Goal: Register for event/course

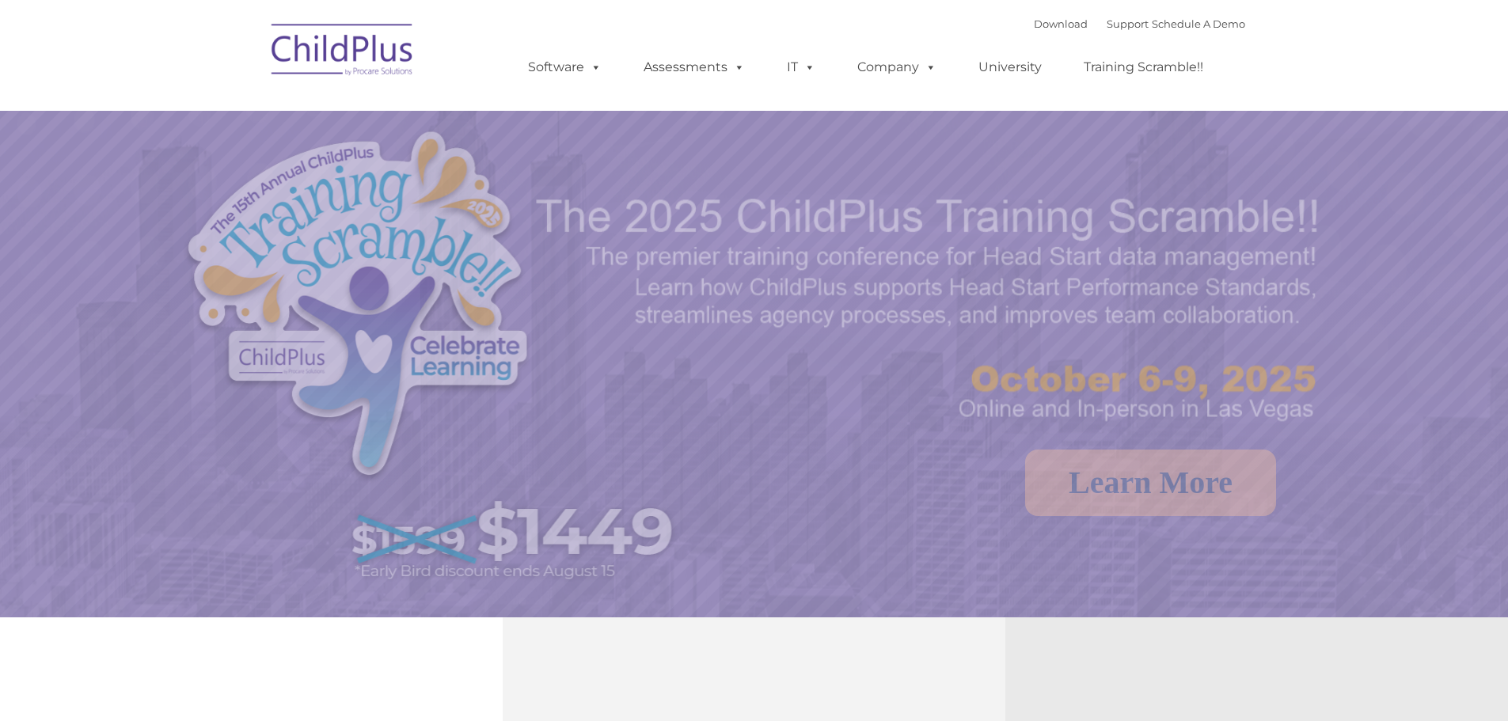
select select "MEDIUM"
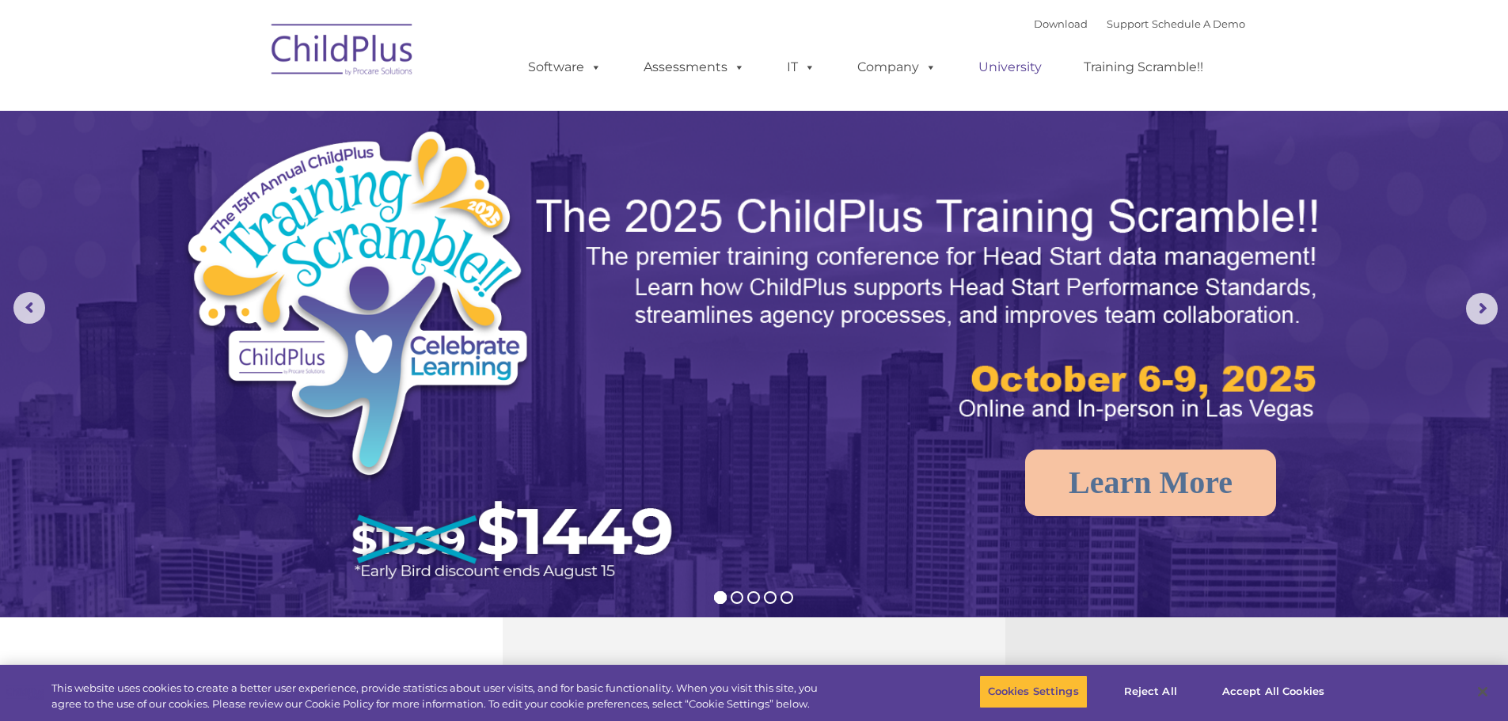
click at [1015, 66] on link "University" at bounding box center [1010, 67] width 95 height 32
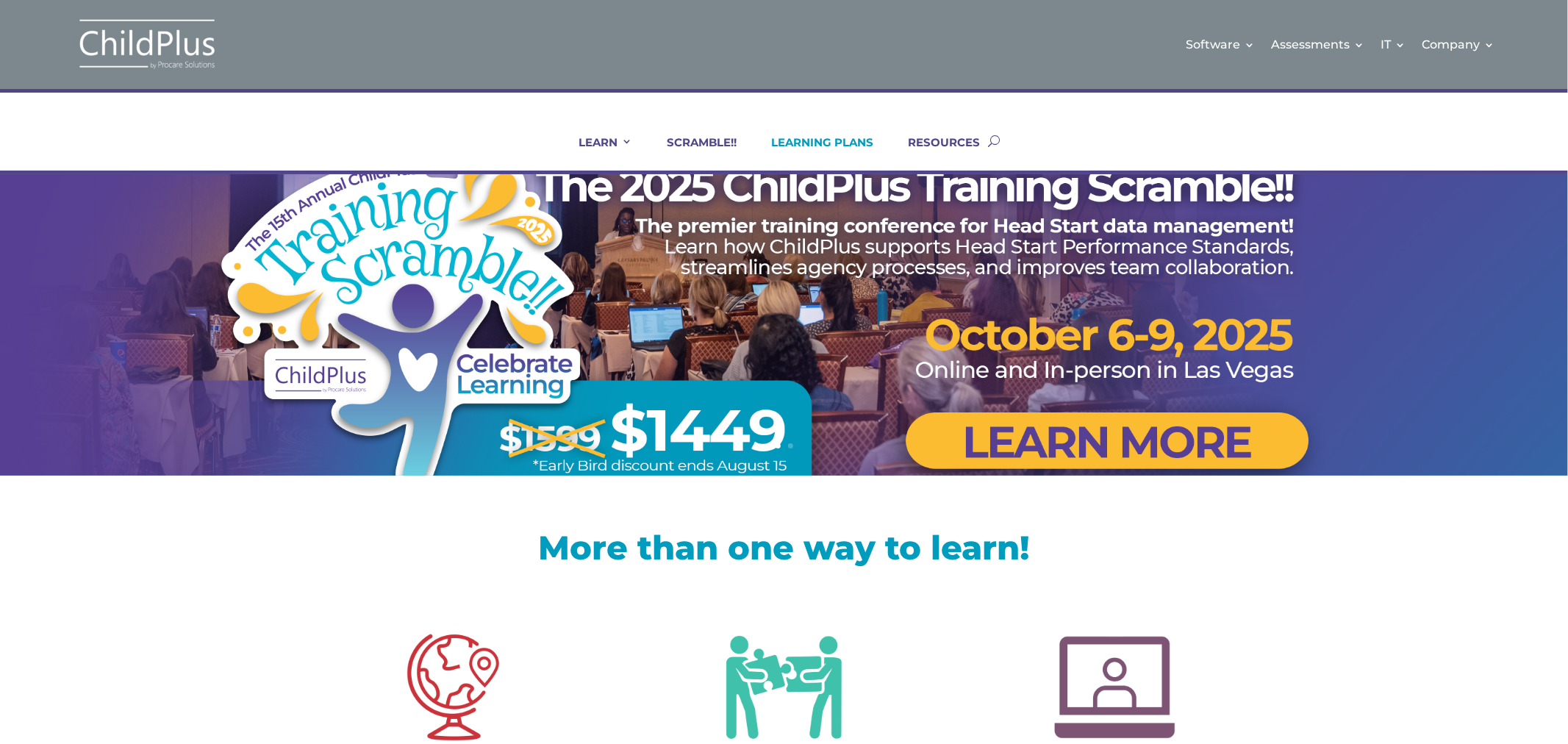
click at [831, 143] on link "LEARNING PLANS" at bounding box center [813, 153] width 121 height 35
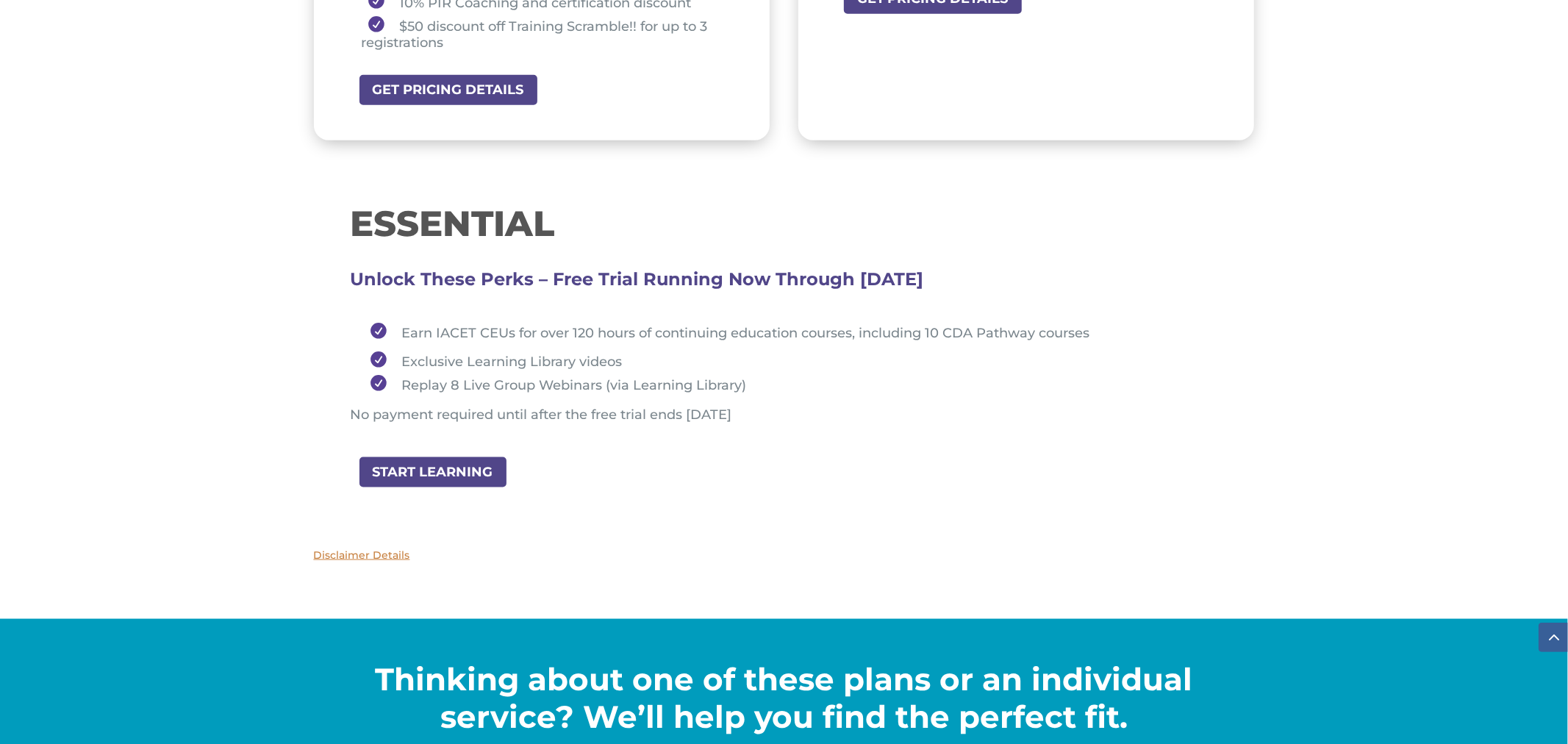
scroll to position [1516, 0]
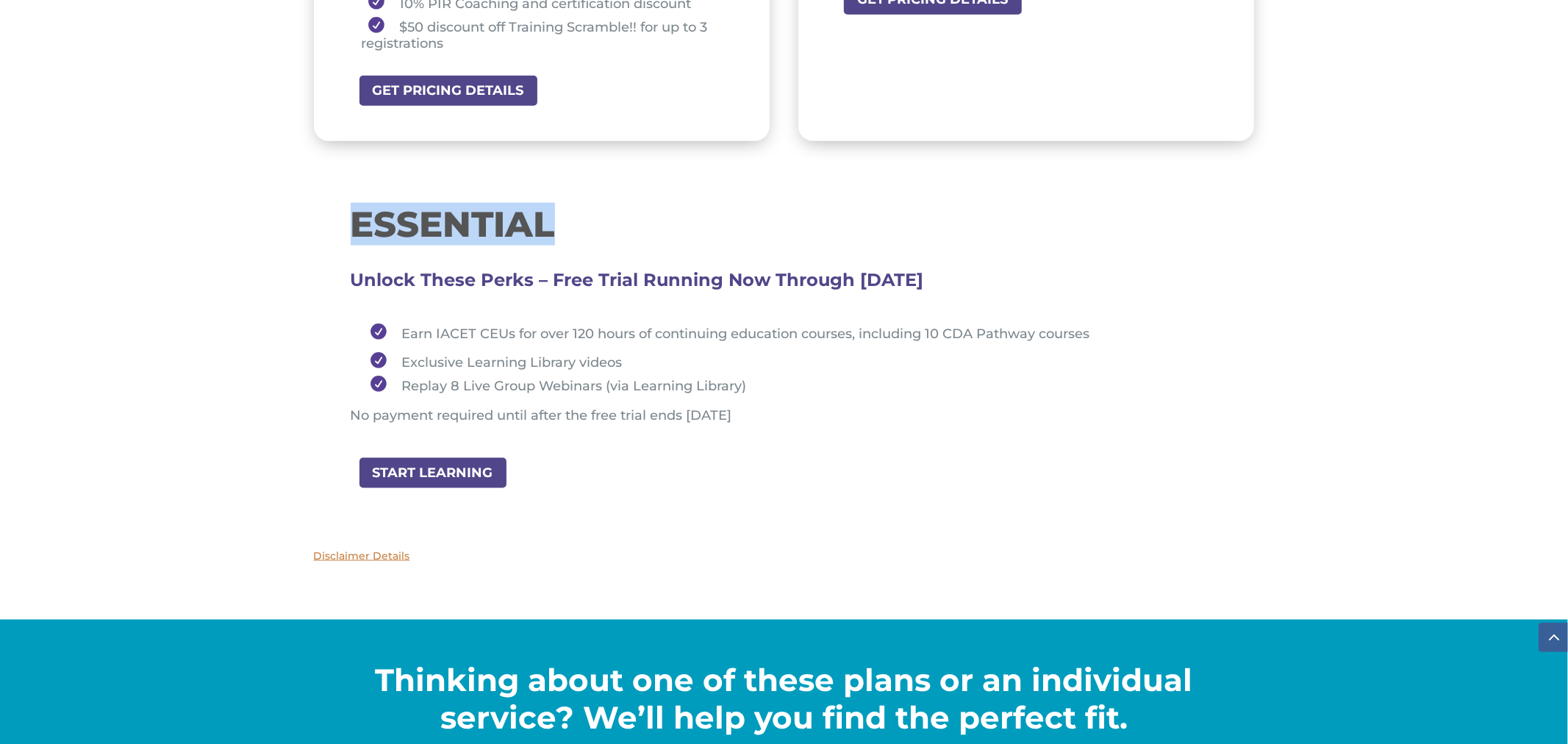
drag, startPoint x: 332, startPoint y: 221, endPoint x: 553, endPoint y: 230, distance: 221.2
click at [553, 230] on div "ESSENTIAL Unlock These Perks – Free Trial Running Now Through August 31, 2025 E…" at bounding box center [784, 319] width 940 height 275
click at [402, 326] on span "Earn IACET CEUs for over 120 hours of continuing education courses, including 1…" at bounding box center [745, 333] width 688 height 16
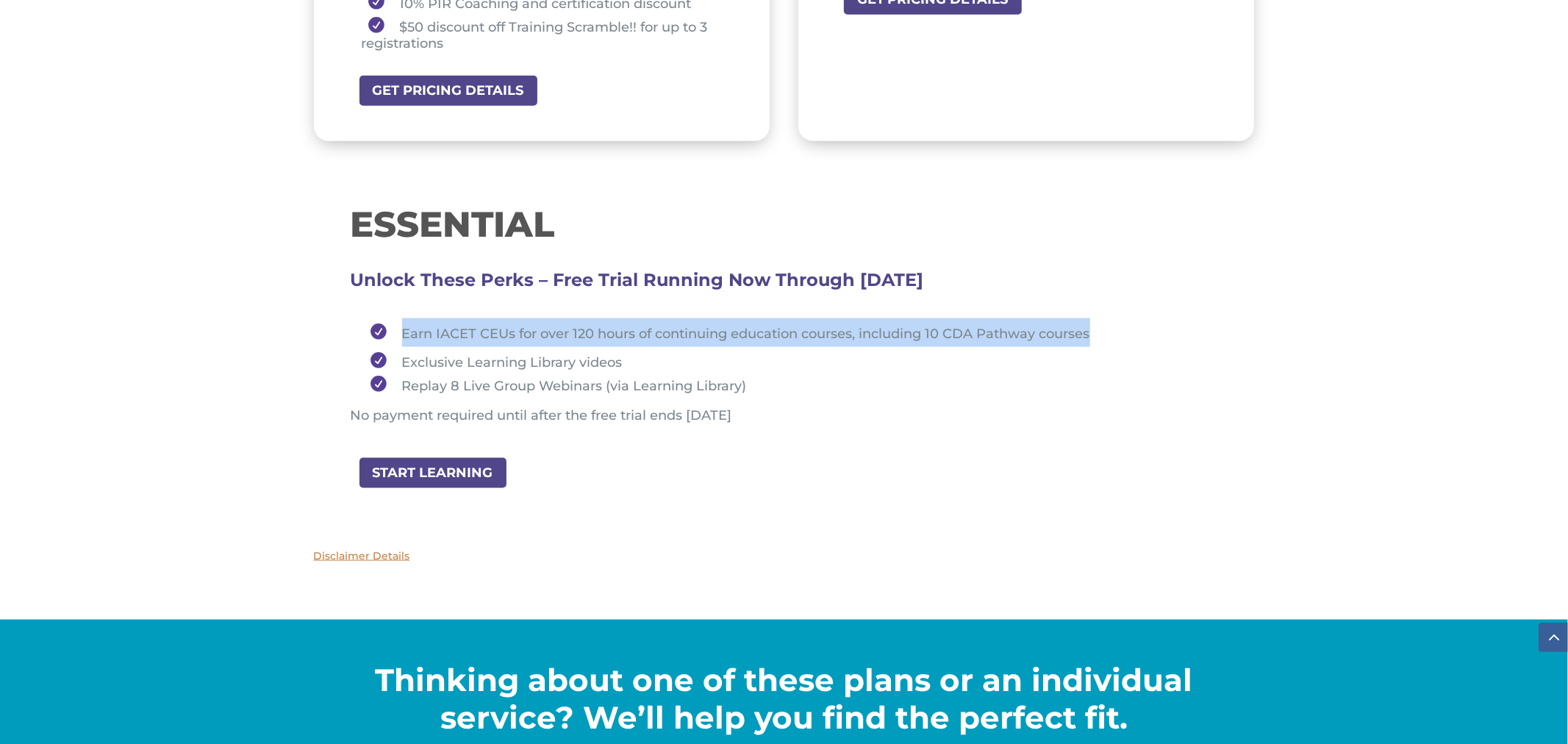
drag, startPoint x: 401, startPoint y: 323, endPoint x: 1103, endPoint y: 331, distance: 702.0
click at [1103, 331] on li "Earn IACET CEUs for over 120 hours of continuing education courses, including 1…" at bounding box center [791, 333] width 854 height 29
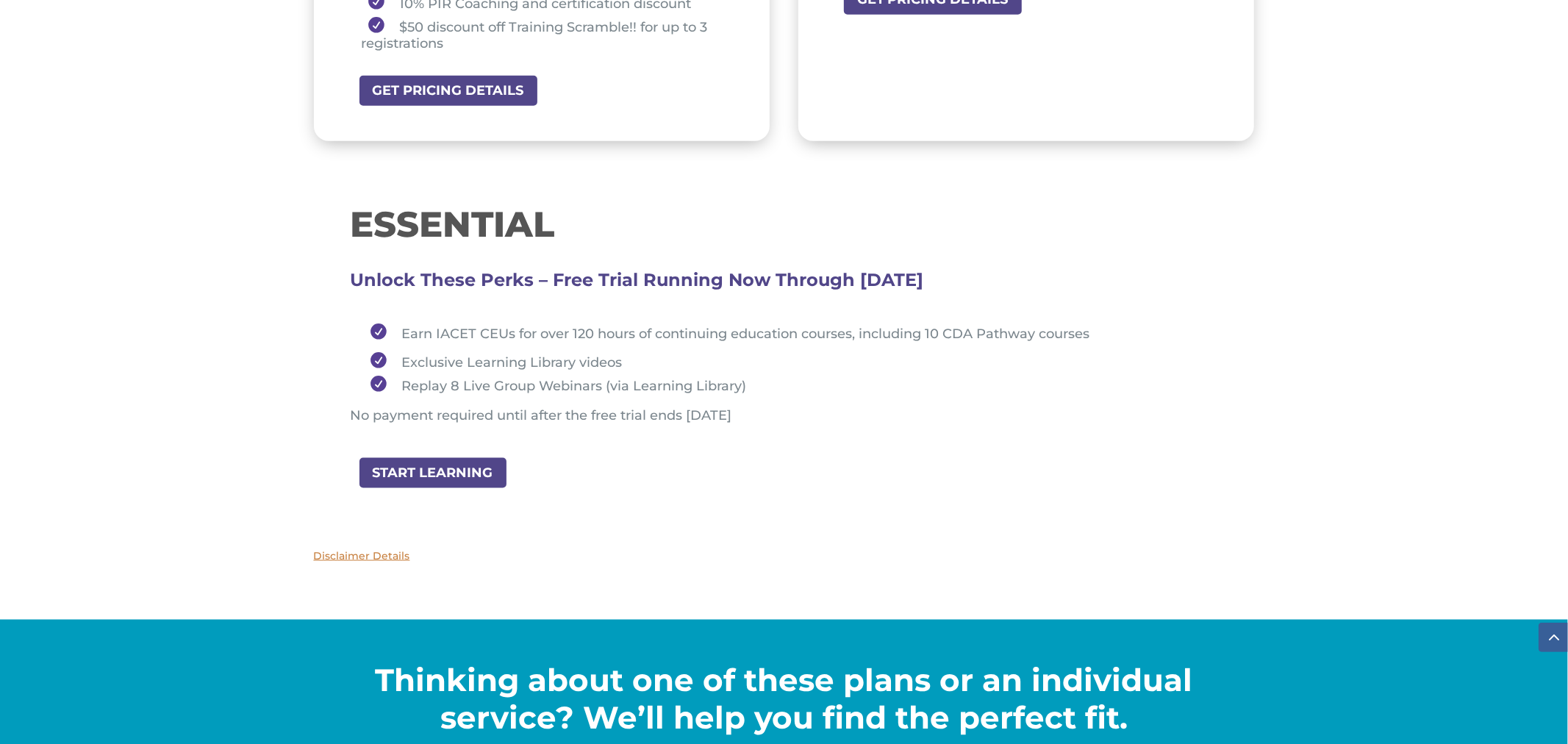
click at [683, 347] on li "Exclusive Learning Library videos" at bounding box center [791, 361] width 854 height 29
drag, startPoint x: 398, startPoint y: 351, endPoint x: 628, endPoint y: 348, distance: 230.0
click at [628, 348] on li "Exclusive Learning Library videos" at bounding box center [791, 361] width 854 height 29
click at [467, 376] on li "Replay 8 Live Group Webinars (via Learning Library)" at bounding box center [791, 385] width 854 height 19
drag, startPoint x: 397, startPoint y: 349, endPoint x: 622, endPoint y: 341, distance: 225.1
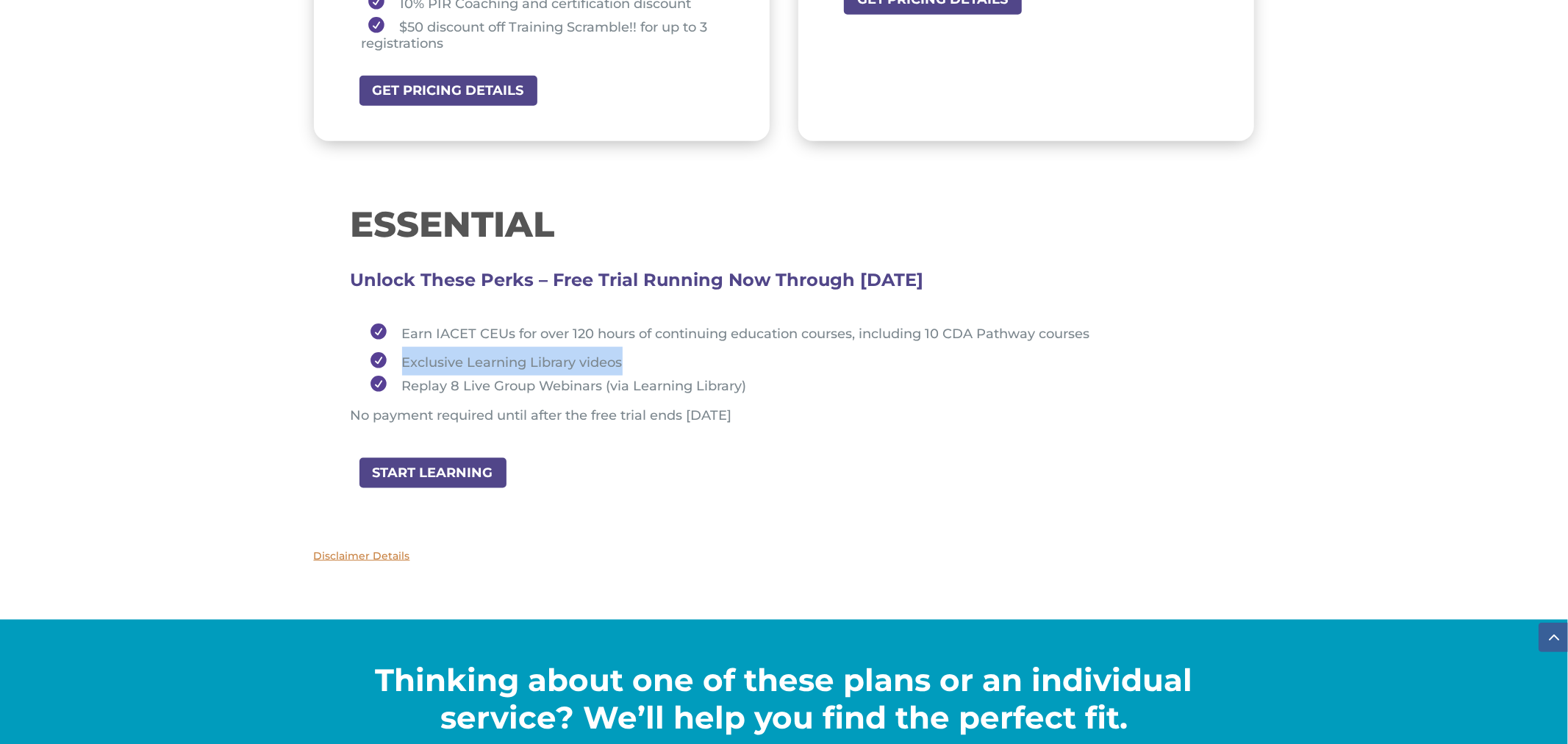
click at [622, 347] on li "Exclusive Learning Library videos" at bounding box center [791, 361] width 854 height 29
click at [429, 381] on ul "Earn IACET CEUs for over 120 hours of continuing education courses, including 1…" at bounding box center [784, 363] width 867 height 89
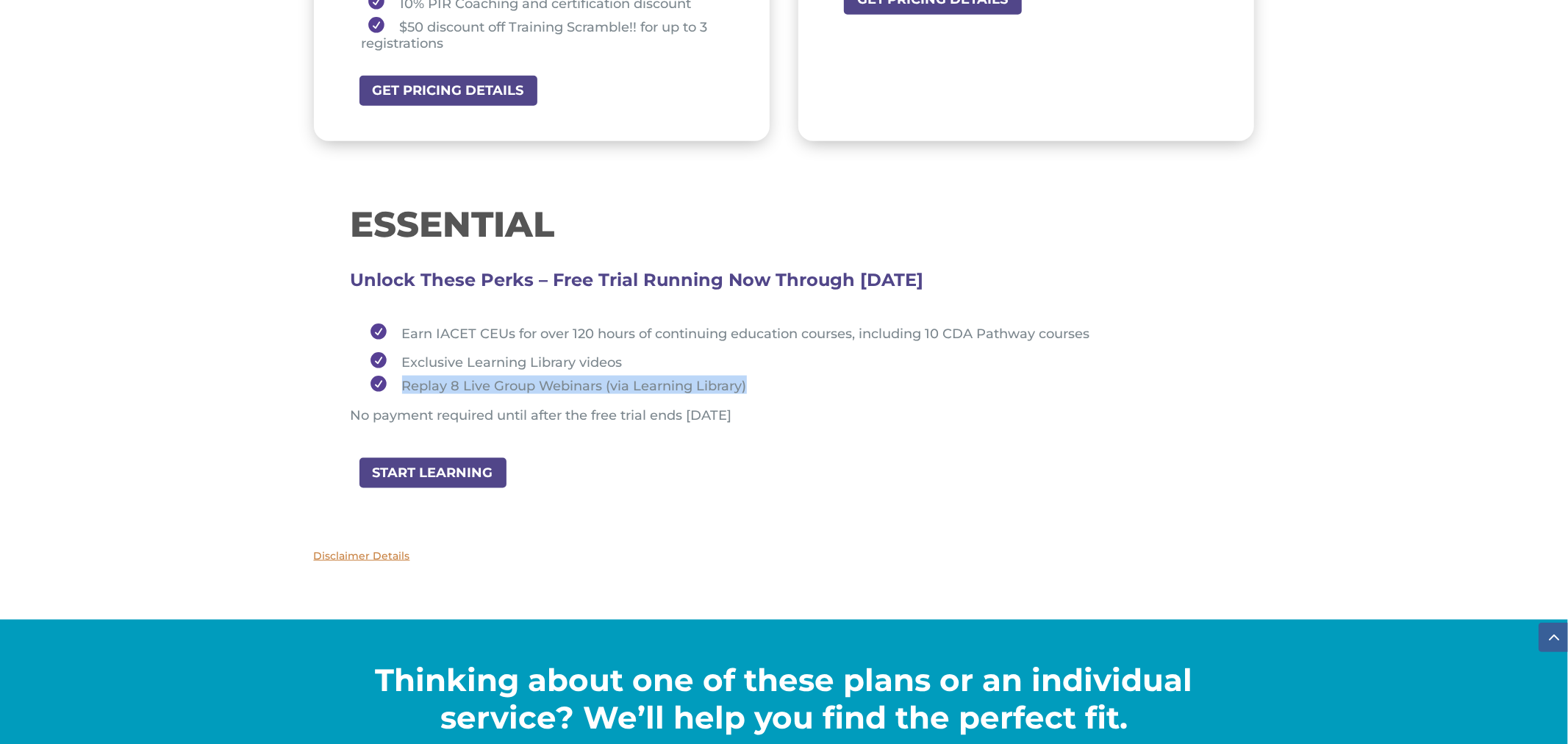
drag, startPoint x: 402, startPoint y: 371, endPoint x: 759, endPoint y: 373, distance: 357.0
click at [759, 376] on li "Replay 8 Live Group Webinars (via Learning Library)" at bounding box center [791, 385] width 854 height 19
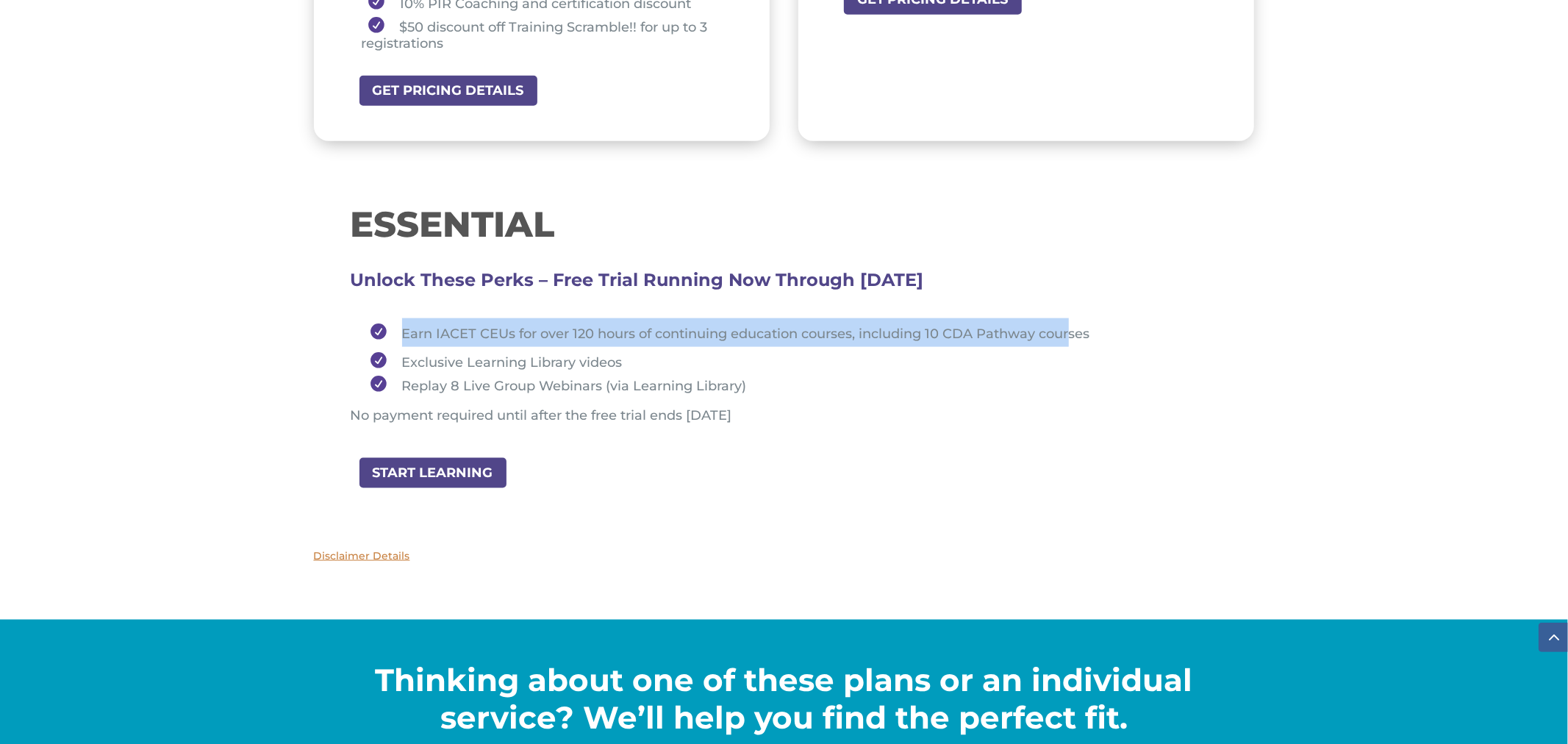
drag, startPoint x: 419, startPoint y: 326, endPoint x: 1079, endPoint y: 326, distance: 660.0
click at [1075, 326] on span "Earn IACET CEUs for over 120 hours of continuing education courses, including 1…" at bounding box center [745, 333] width 688 height 16
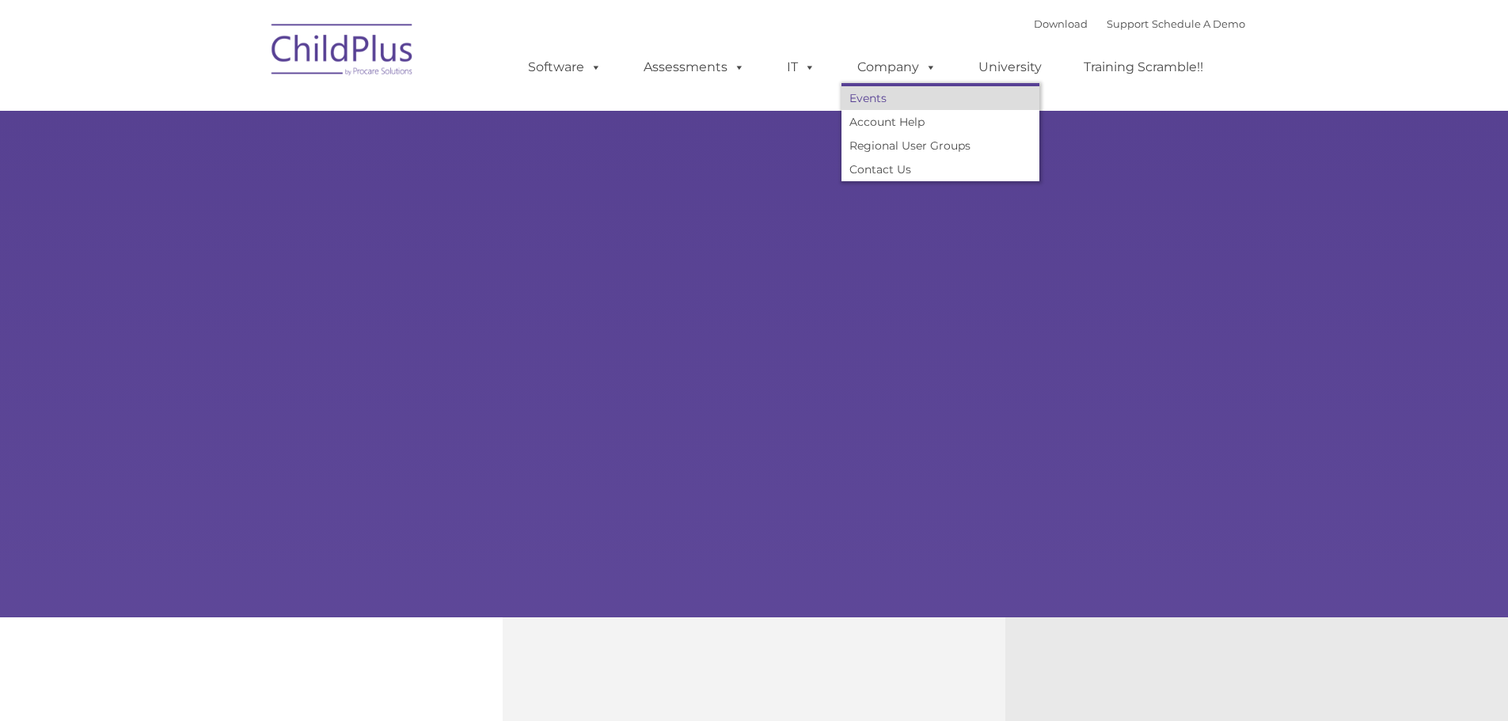
type input ""
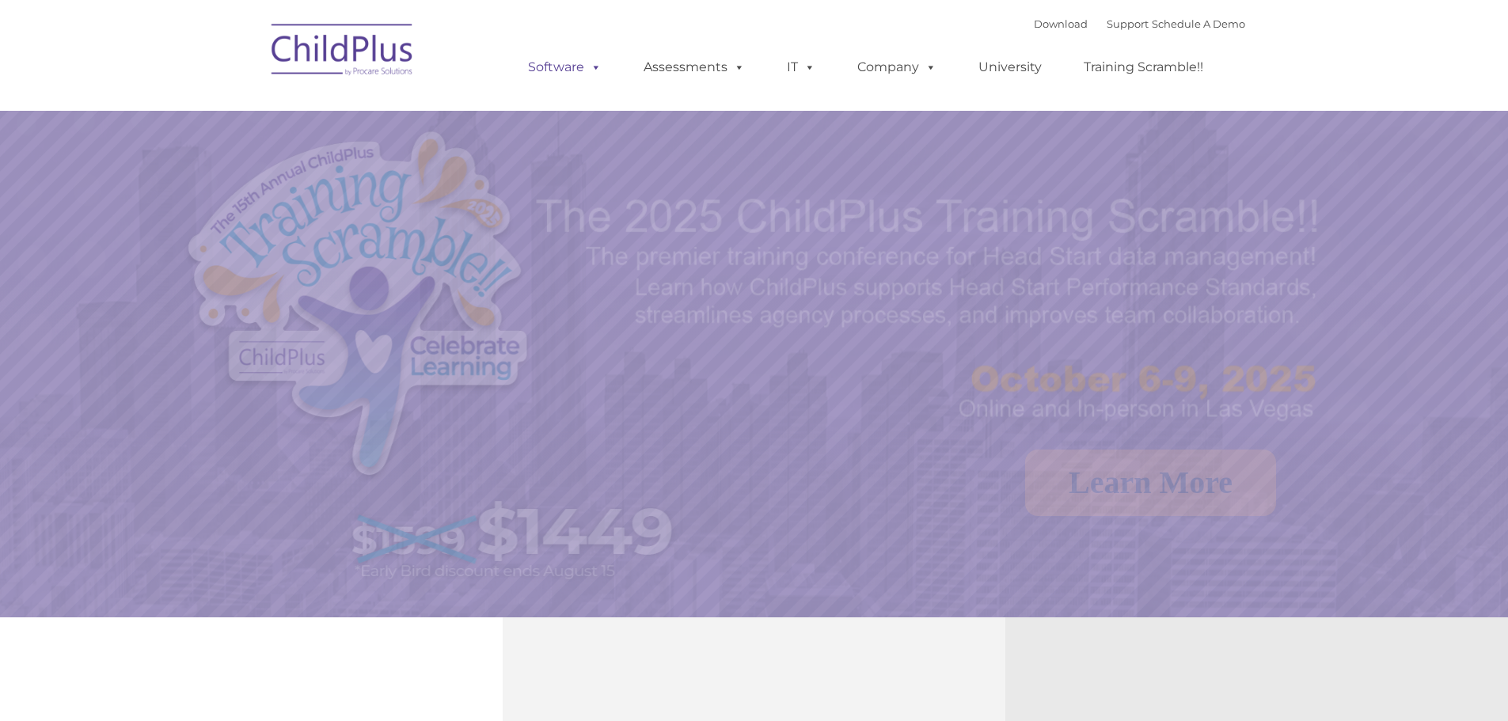
select select "MEDIUM"
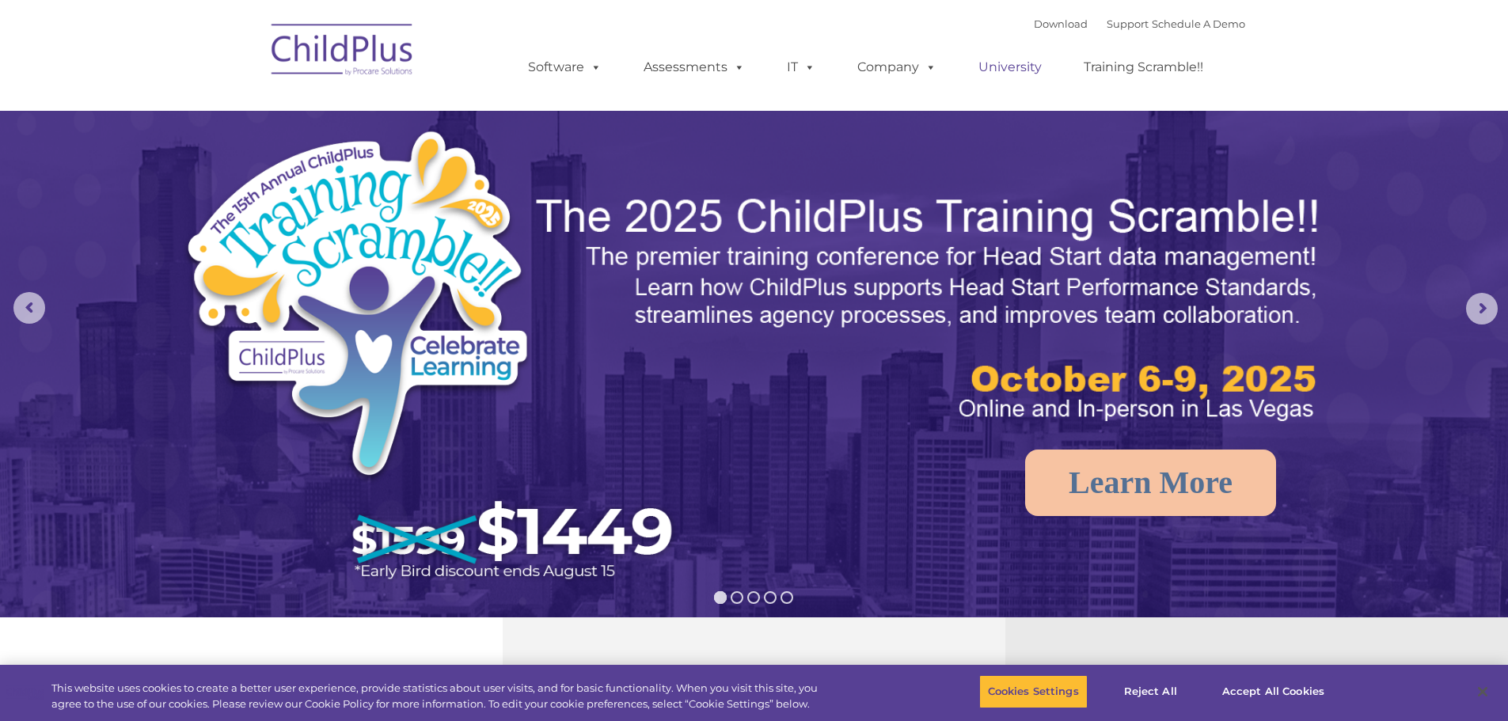
click at [993, 64] on link "University" at bounding box center [1010, 67] width 95 height 32
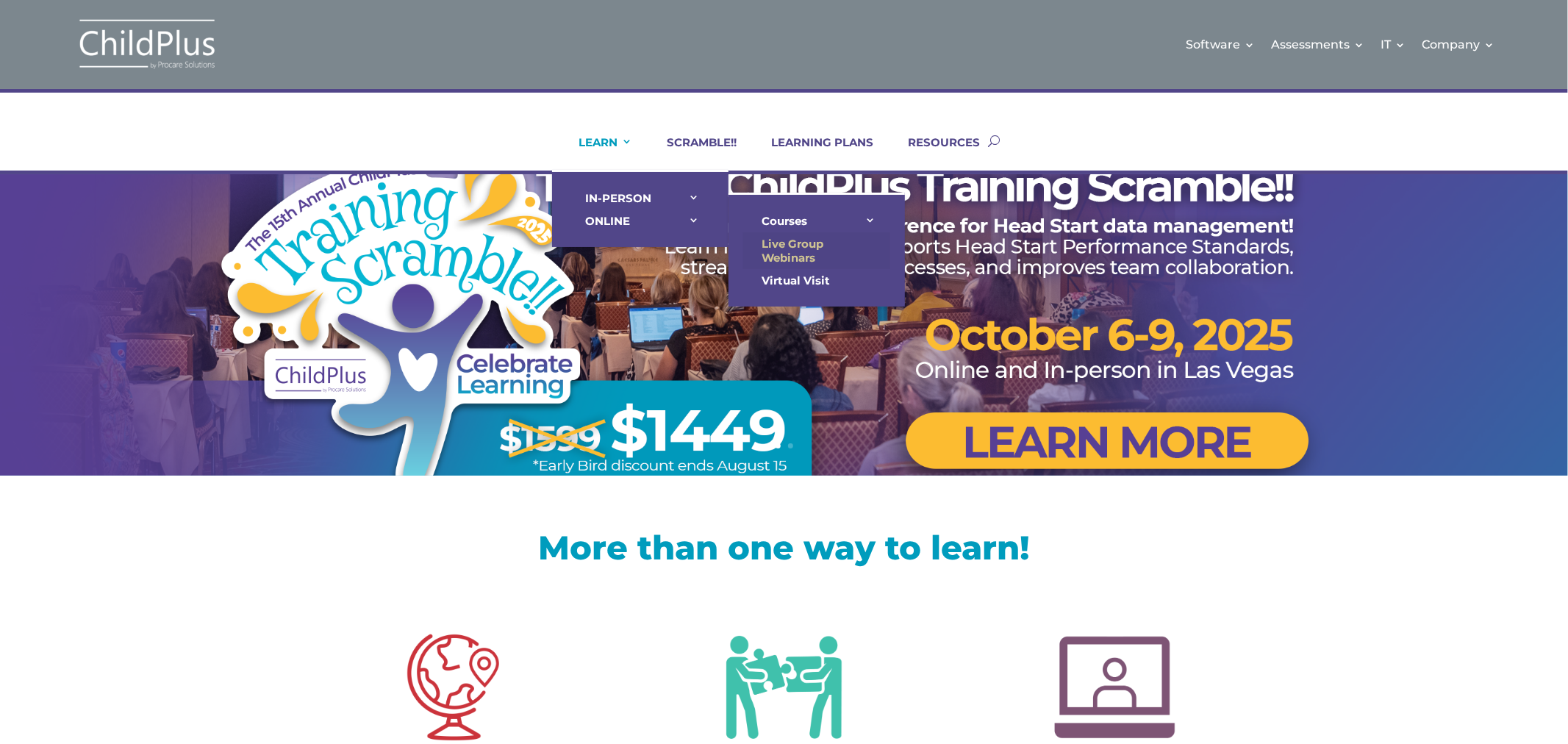
click at [775, 245] on link "Live Group Webinars" at bounding box center [816, 251] width 147 height 37
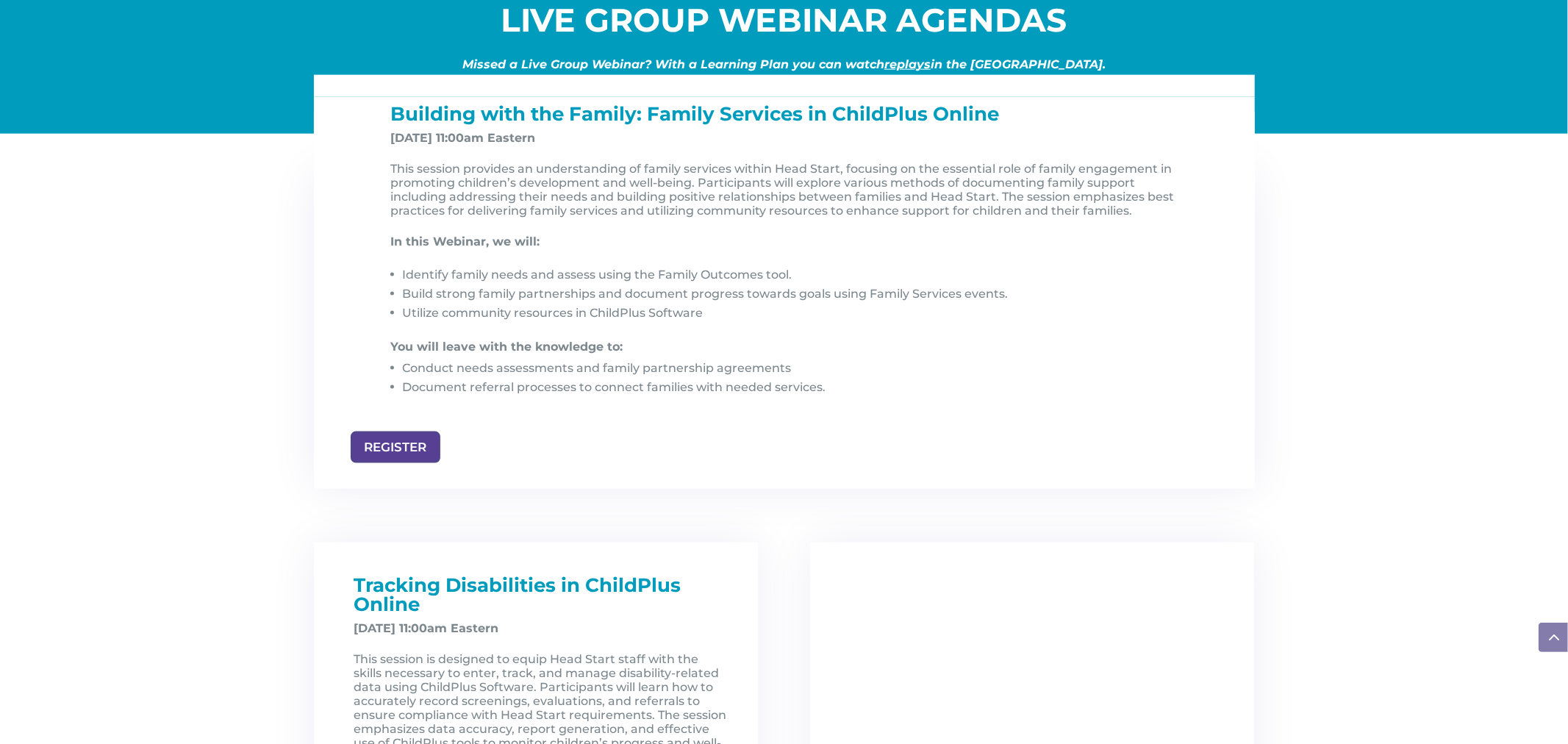
scroll to position [1521, 0]
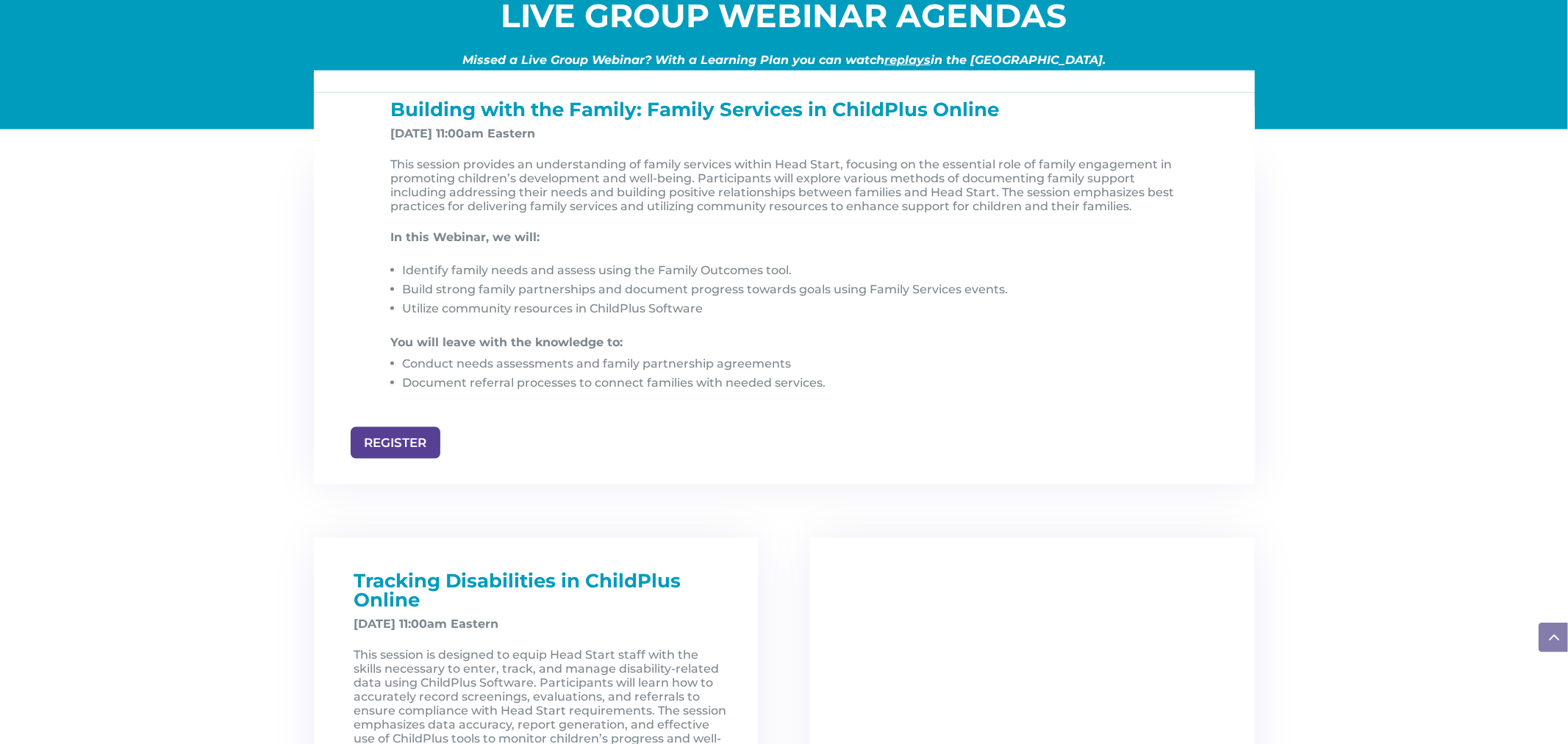
click at [392, 137] on strong "[DATE] 11:00am Eastern" at bounding box center [463, 133] width 145 height 14
drag, startPoint x: 391, startPoint y: 137, endPoint x: 453, endPoint y: 138, distance: 62.0
click at [453, 138] on strong "[DATE] 11:00am Eastern" at bounding box center [463, 133] width 145 height 14
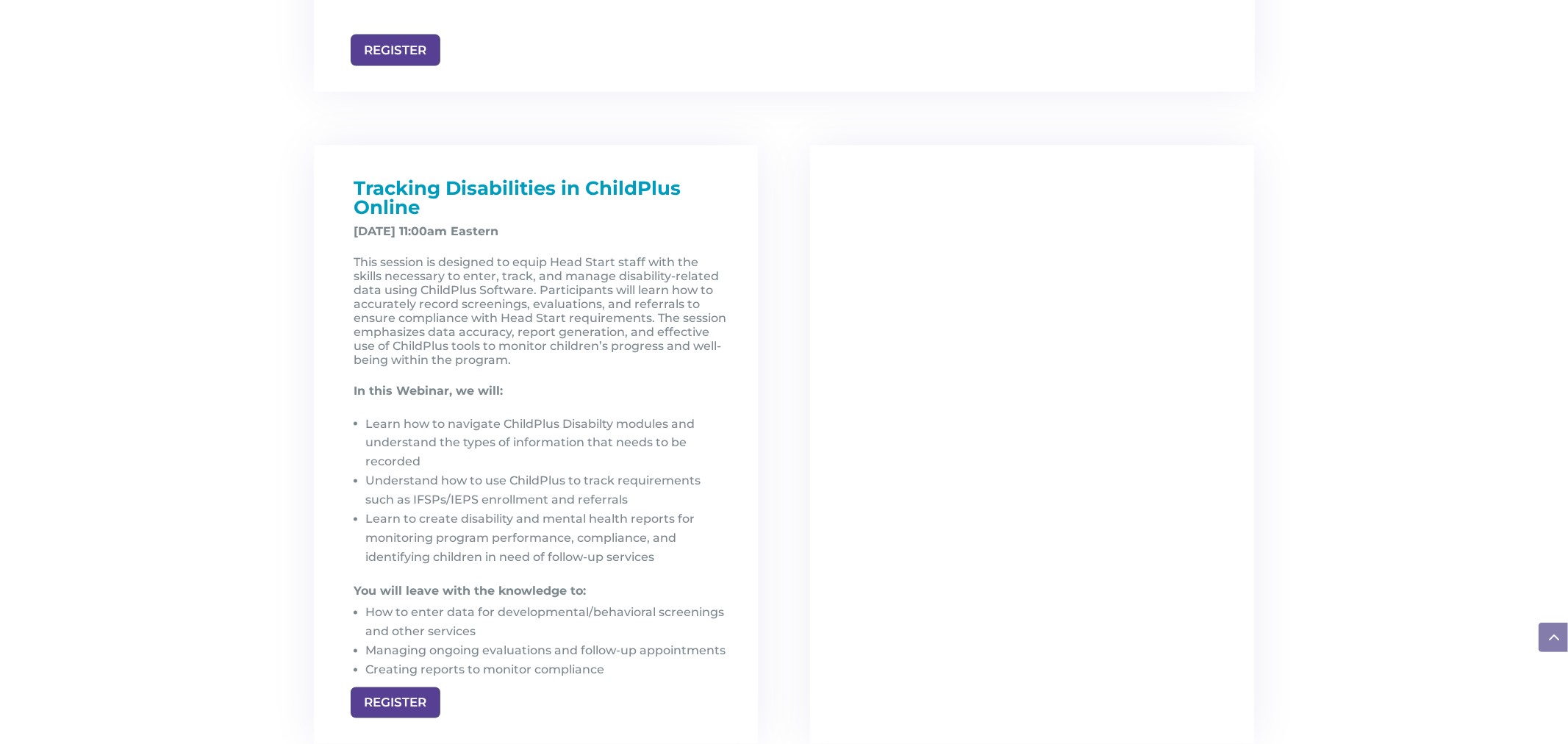
scroll to position [1916, 0]
drag, startPoint x: 355, startPoint y: 231, endPoint x: 436, endPoint y: 233, distance: 81.0
click at [436, 233] on strong "[DATE] 11:00am Eastern" at bounding box center [427, 228] width 145 height 14
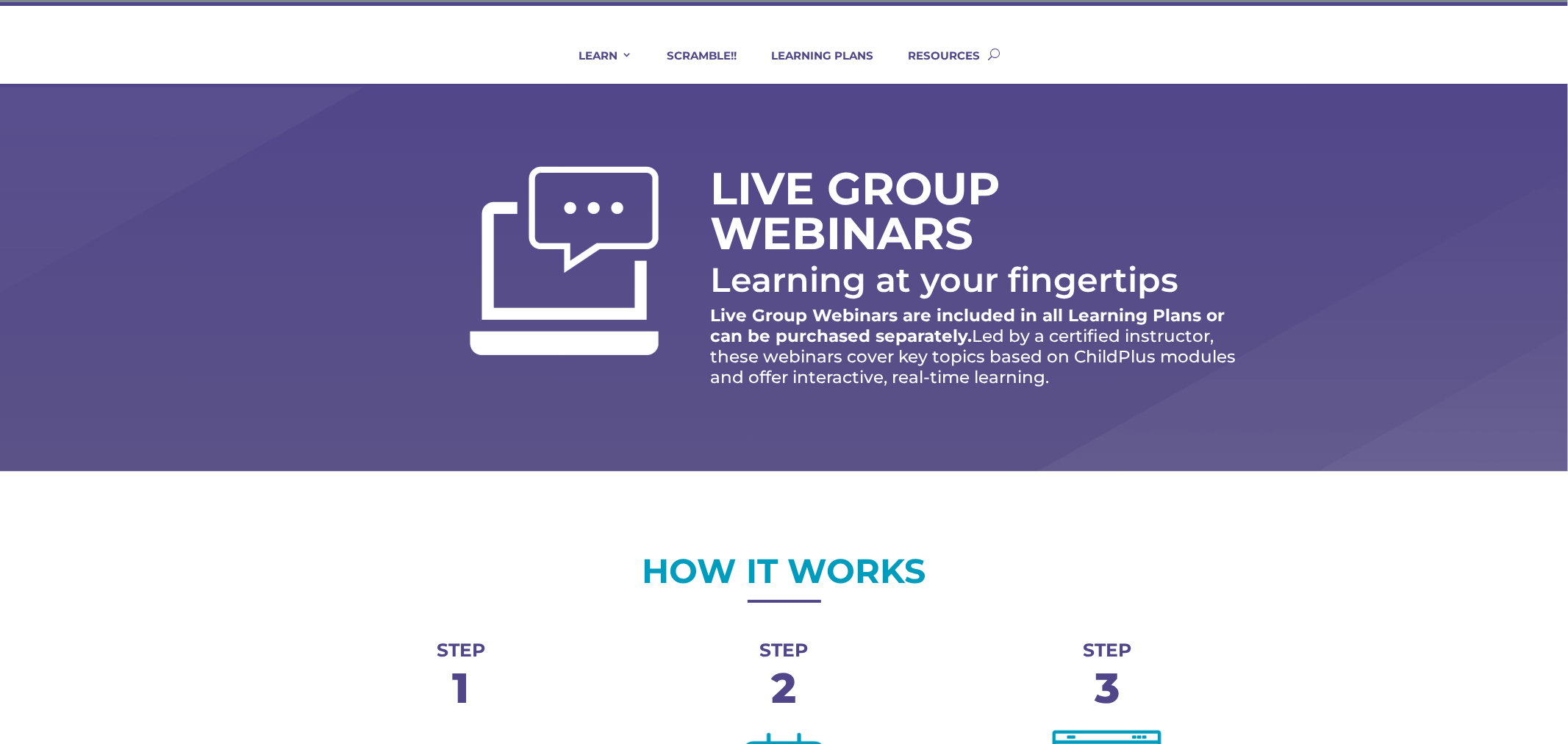
scroll to position [86, 0]
